Goal: Book appointment/travel/reservation

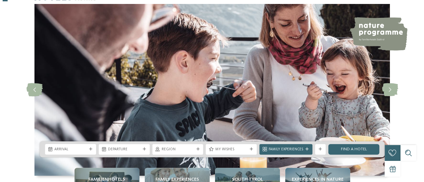
scroll to position [33, 0]
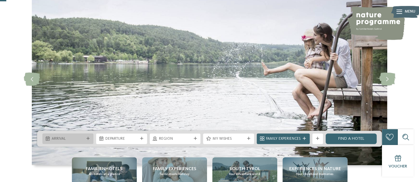
click at [66, 139] on span "Arrival" at bounding box center [68, 139] width 32 height 5
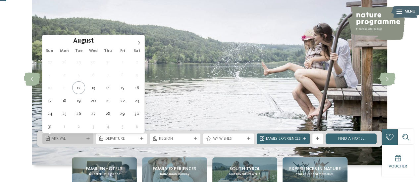
click at [66, 139] on span "Arrival" at bounding box center [68, 139] width 32 height 5
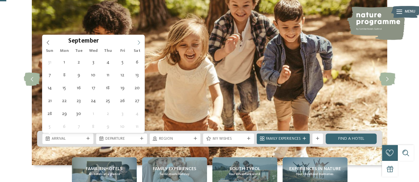
click at [138, 42] on icon at bounding box center [138, 42] width 5 height 5
type input "****"
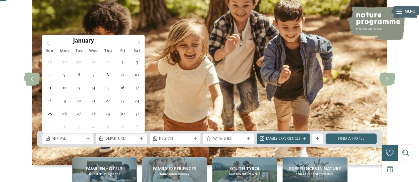
click at [138, 42] on icon at bounding box center [138, 42] width 5 height 5
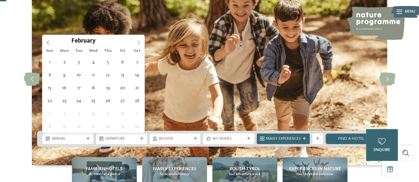
click at [138, 42] on icon at bounding box center [138, 42] width 5 height 5
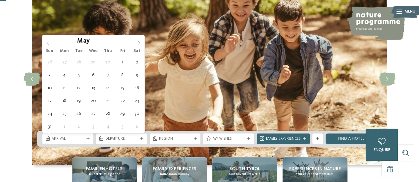
click at [138, 42] on icon at bounding box center [138, 42] width 5 height 5
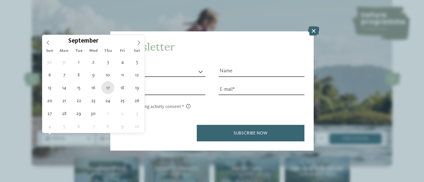
type div "[DATE]"
type input "****"
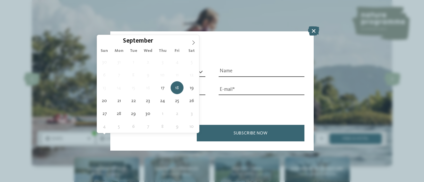
click at [108, 86] on span "13" at bounding box center [104, 87] width 13 height 13
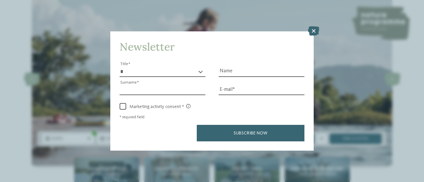
click at [163, 88] on input "Surname" at bounding box center [163, 90] width 86 height 10
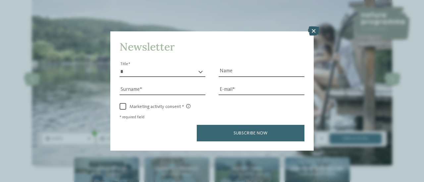
click at [313, 29] on icon at bounding box center [313, 30] width 11 height 9
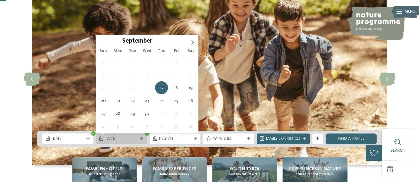
click at [120, 138] on span "[DATE]" at bounding box center [121, 139] width 32 height 5
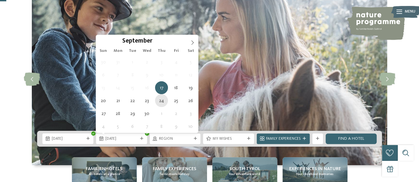
type div "[DATE]"
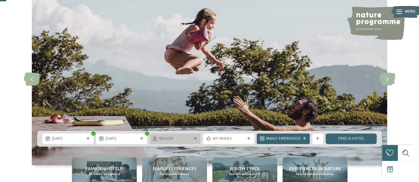
click at [164, 135] on div "Region" at bounding box center [175, 139] width 51 height 11
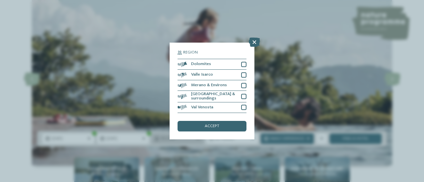
click at [164, 135] on div "Region Dolomites" at bounding box center [212, 91] width 424 height 182
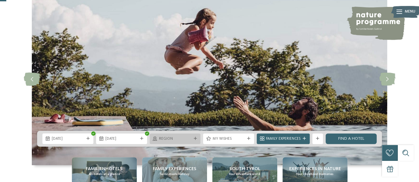
click at [164, 135] on div "Region" at bounding box center [175, 139] width 51 height 11
